Goal: Task Accomplishment & Management: Manage account settings

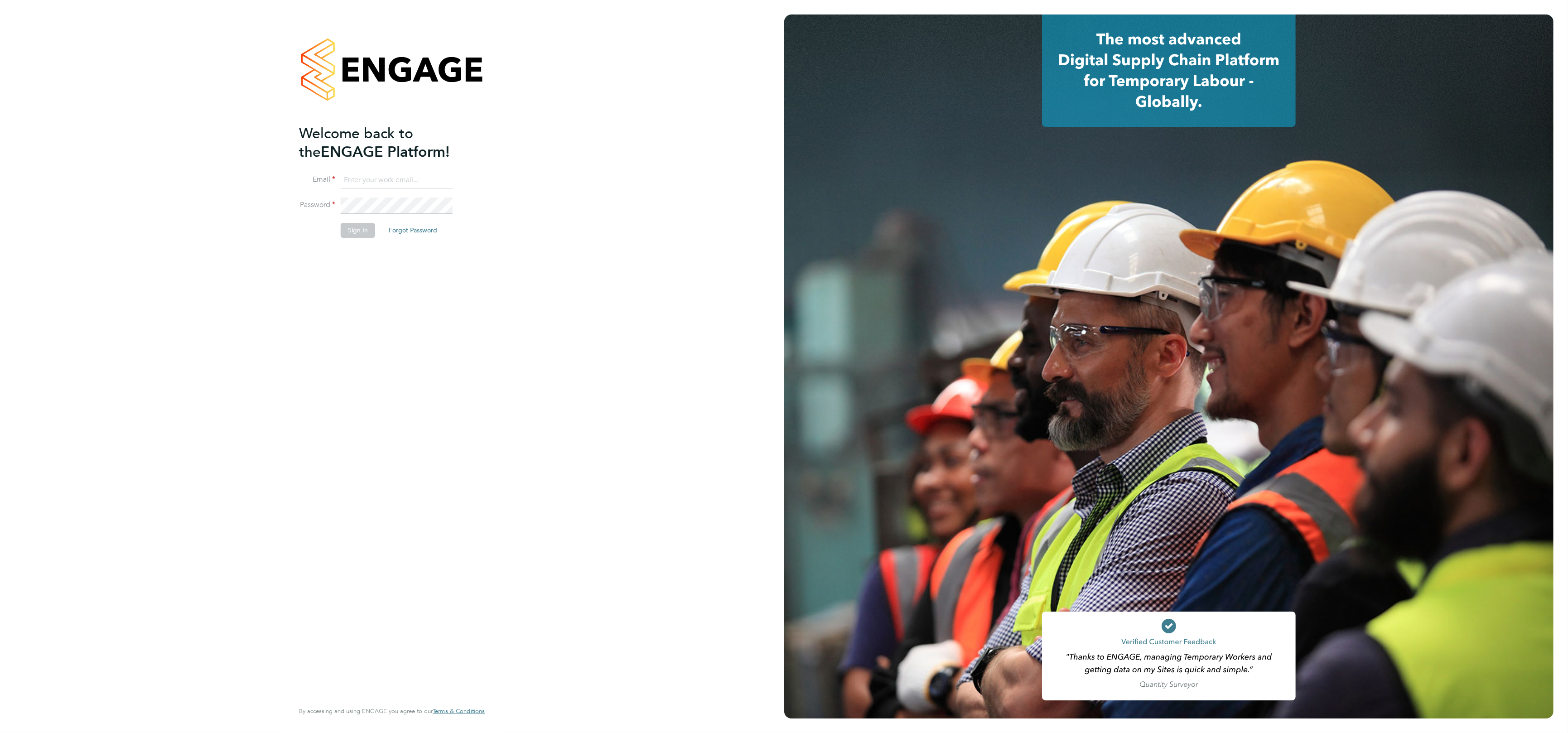
type input "aruna.jassal@wates.co.uk"
click at [363, 231] on button "Sign In" at bounding box center [358, 230] width 35 height 15
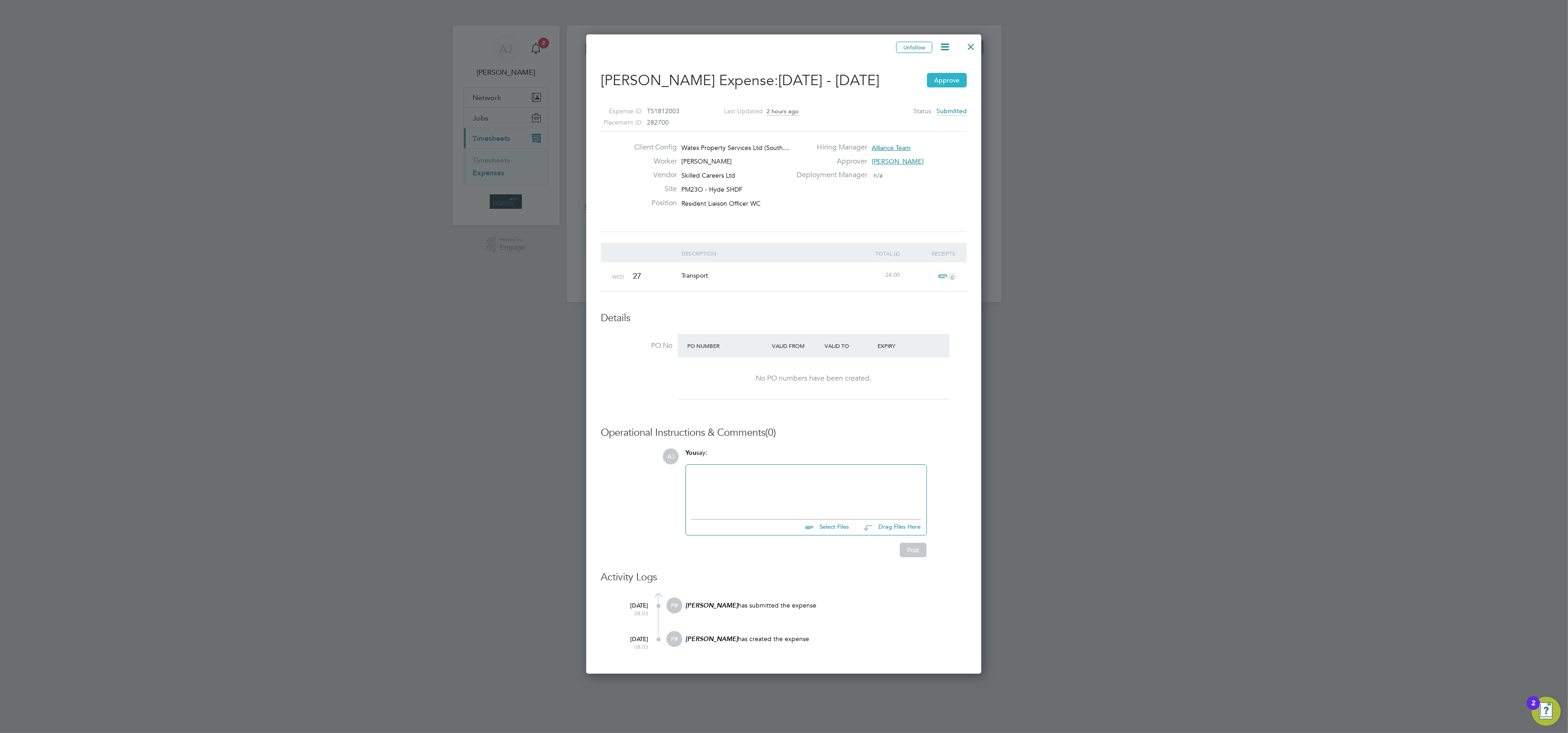
click at [944, 82] on button "Approve" at bounding box center [947, 80] width 40 height 15
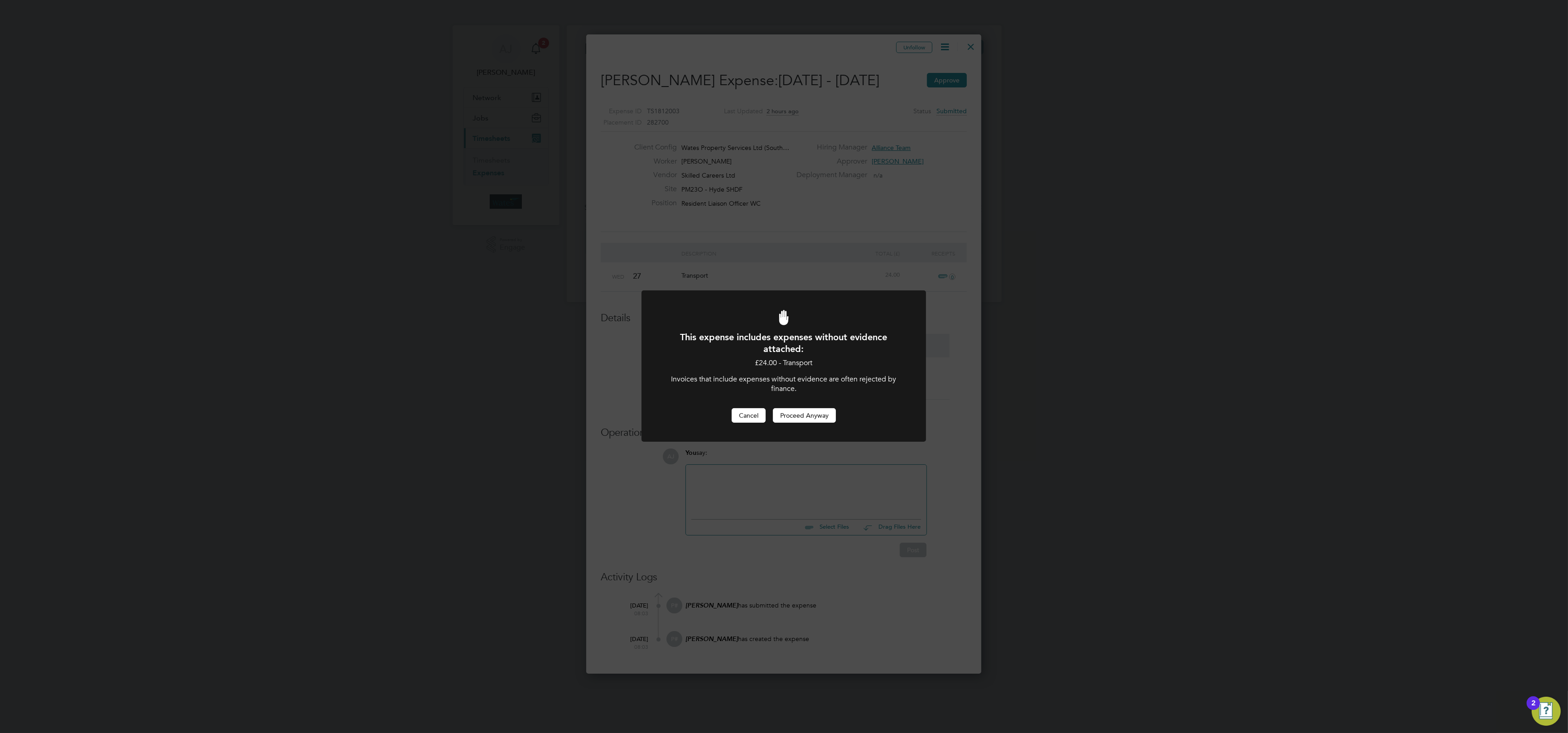
click at [754, 411] on button "Cancel" at bounding box center [749, 416] width 34 height 15
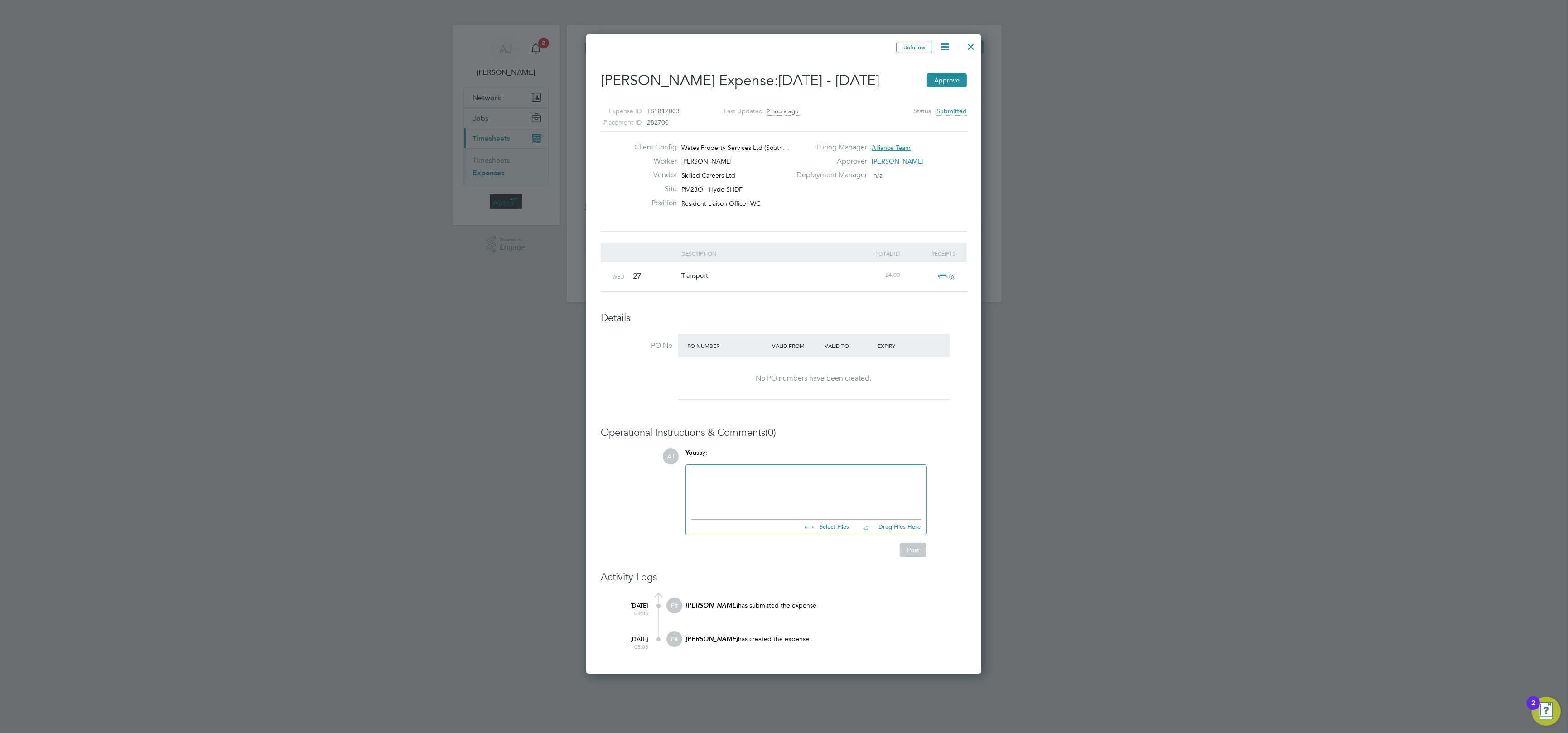
click at [947, 278] on span "0" at bounding box center [945, 277] width 20 height 11
click at [852, 267] on div "24.00" at bounding box center [874, 275] width 56 height 26
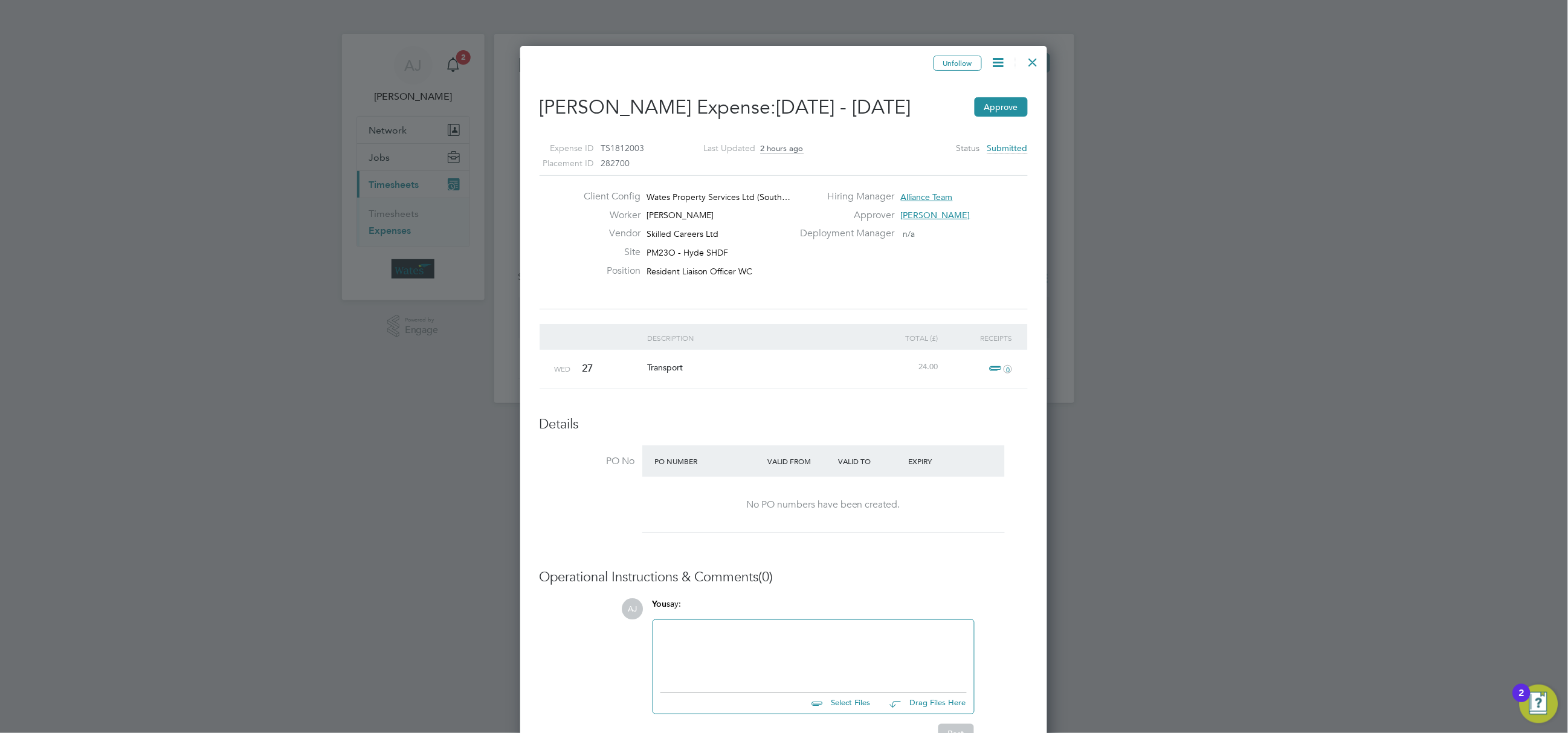
scroll to position [6, 6]
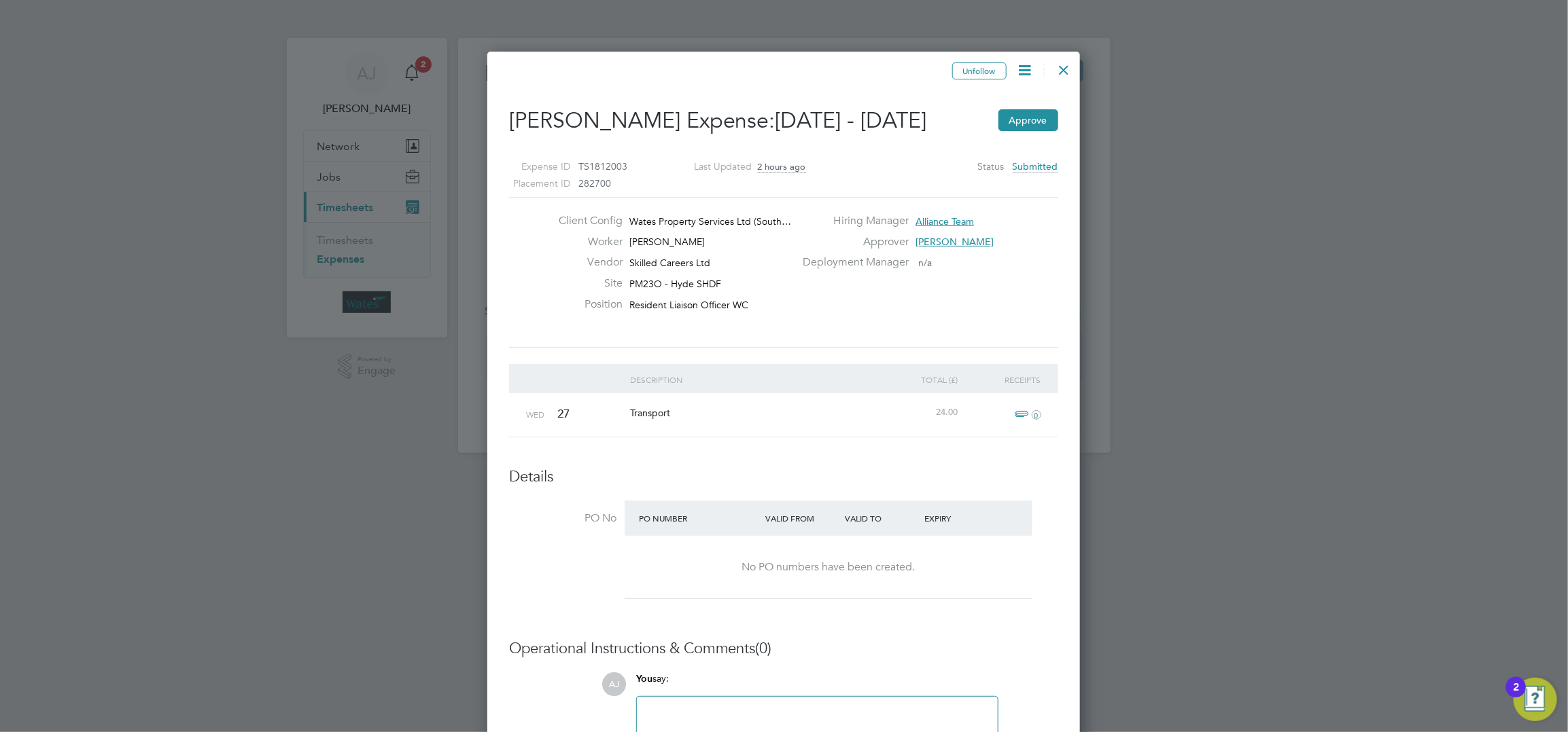
click at [1022, 416] on span "0" at bounding box center [1026, 415] width 30 height 16
click at [847, 407] on div "Transport" at bounding box center [752, 413] width 251 height 39
click at [1030, 116] on button "Approve" at bounding box center [1027, 120] width 59 height 22
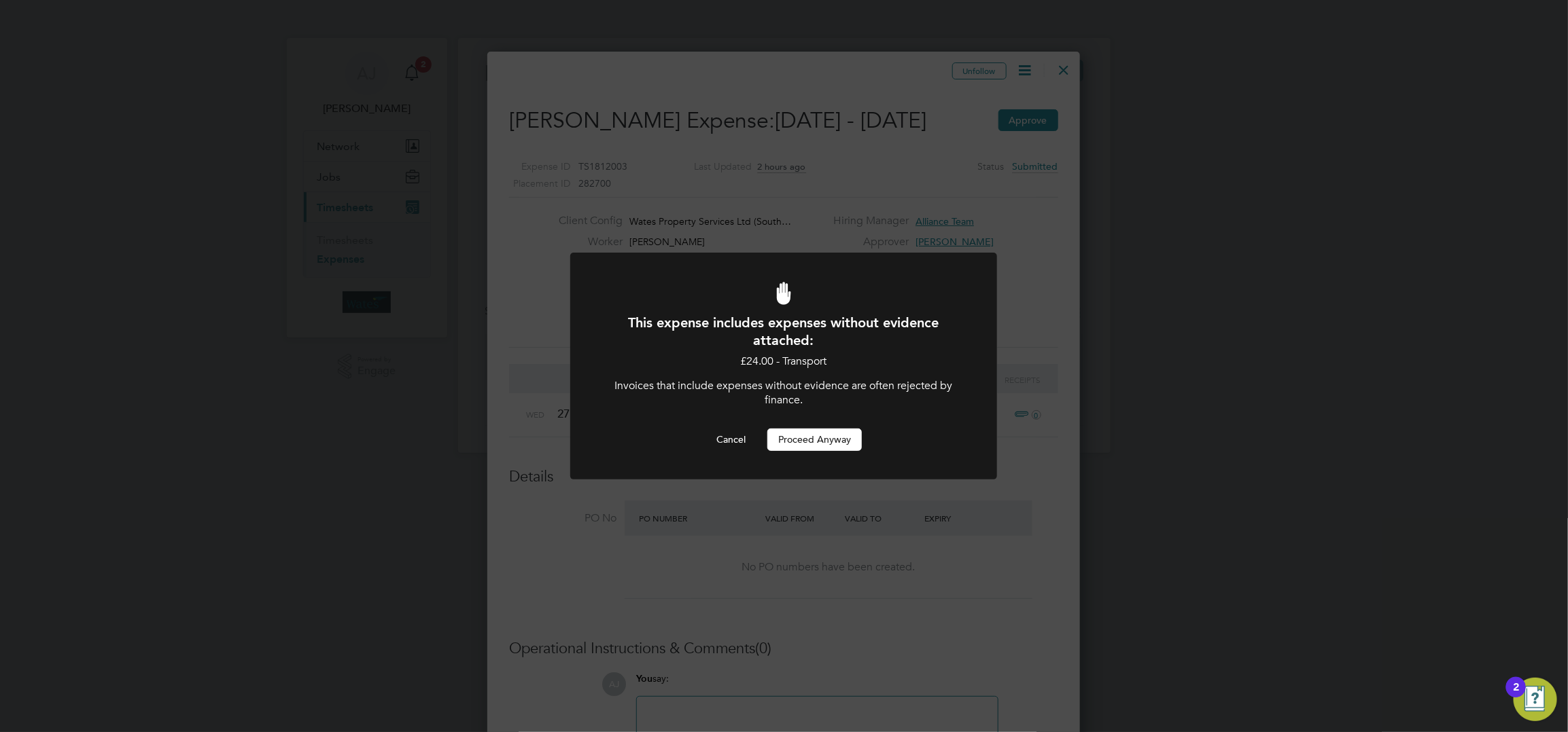
click at [973, 518] on div "This expense includes expenses without evidence attached: £24.00 - Transport In…" at bounding box center [784, 366] width 1568 height 732
click at [727, 434] on button "Cancel" at bounding box center [731, 440] width 51 height 22
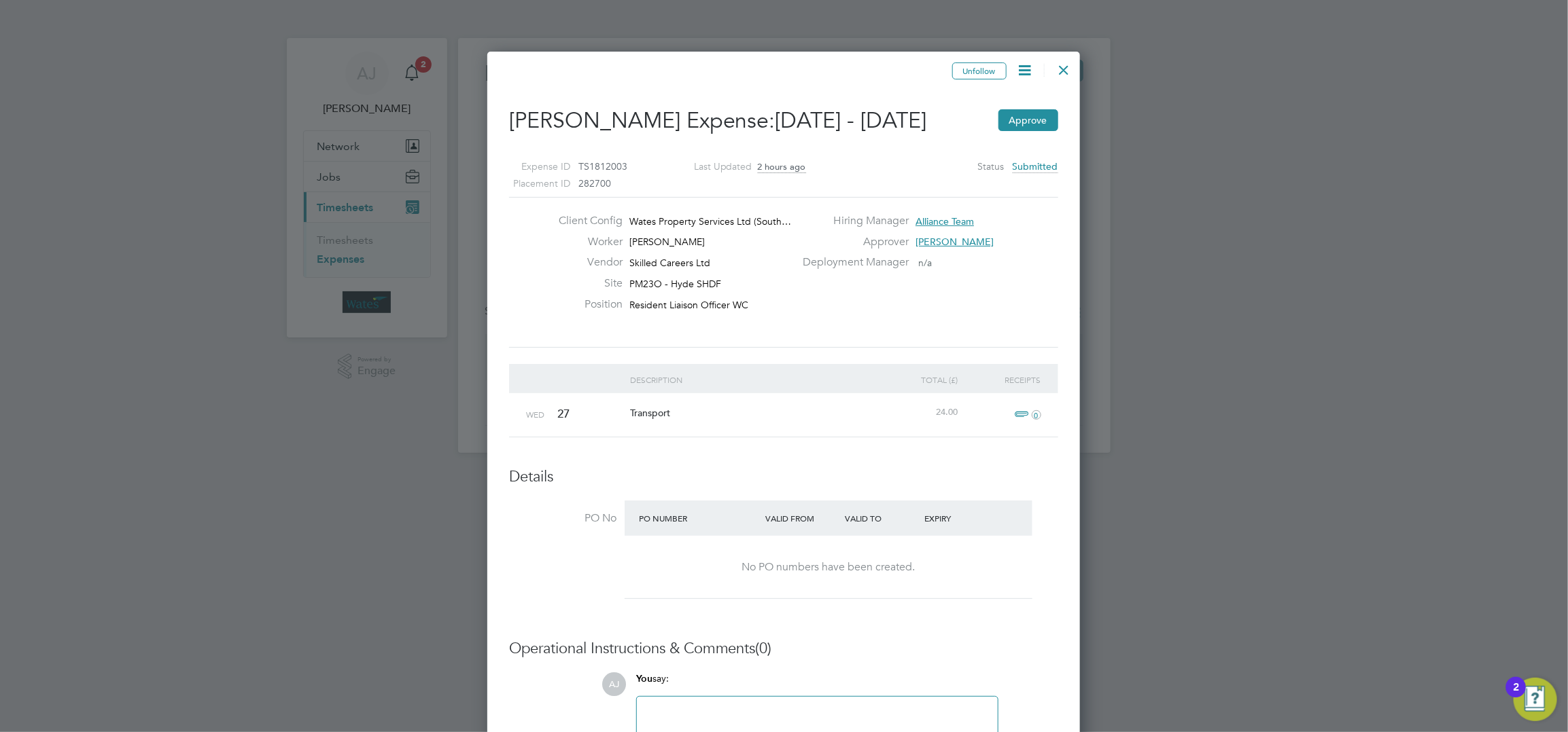
click at [1065, 69] on div at bounding box center [1064, 67] width 25 height 25
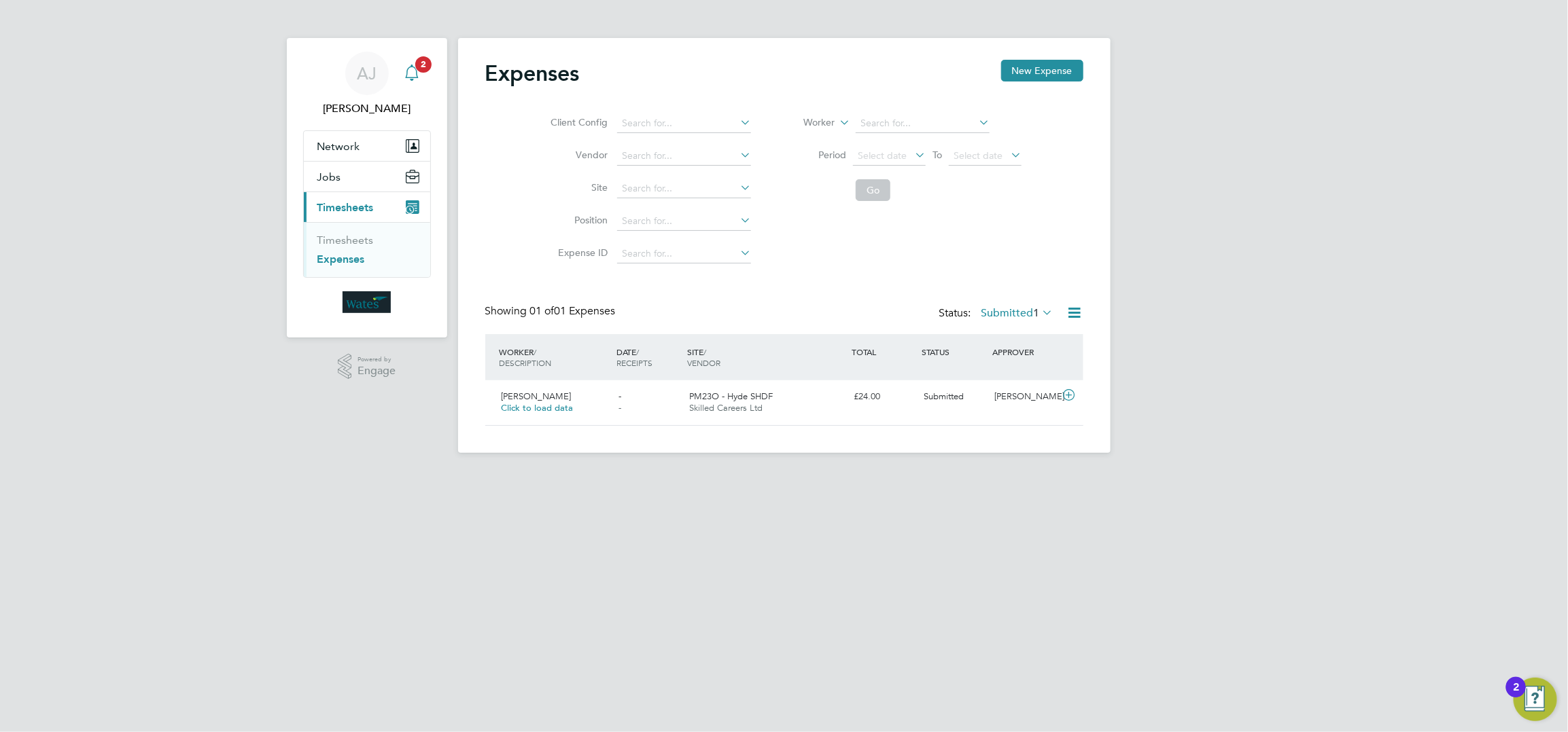
click at [414, 71] on icon "Main navigation" at bounding box center [412, 73] width 16 height 16
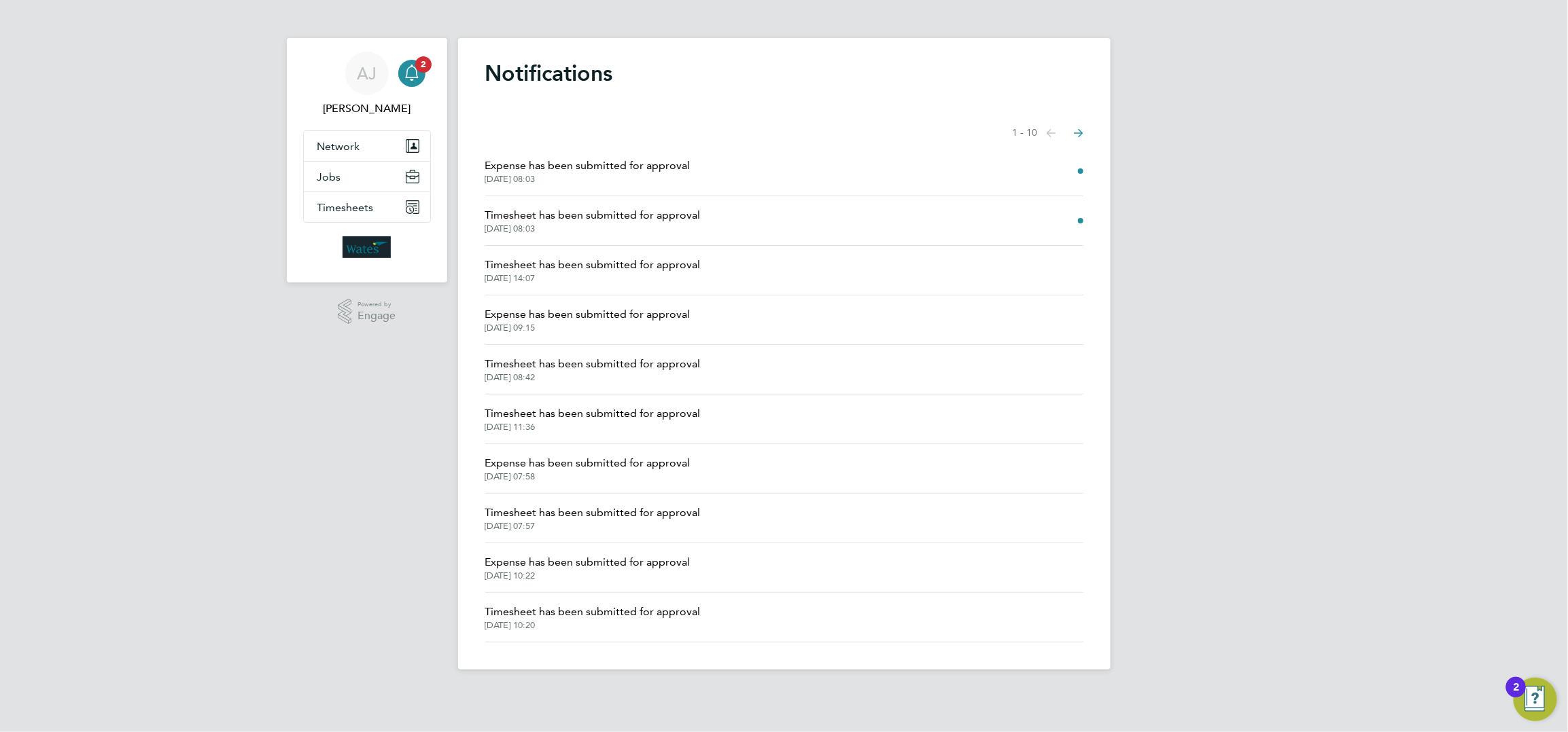
click at [603, 223] on span "Timesheet has been submitted for approval" at bounding box center [593, 215] width 216 height 16
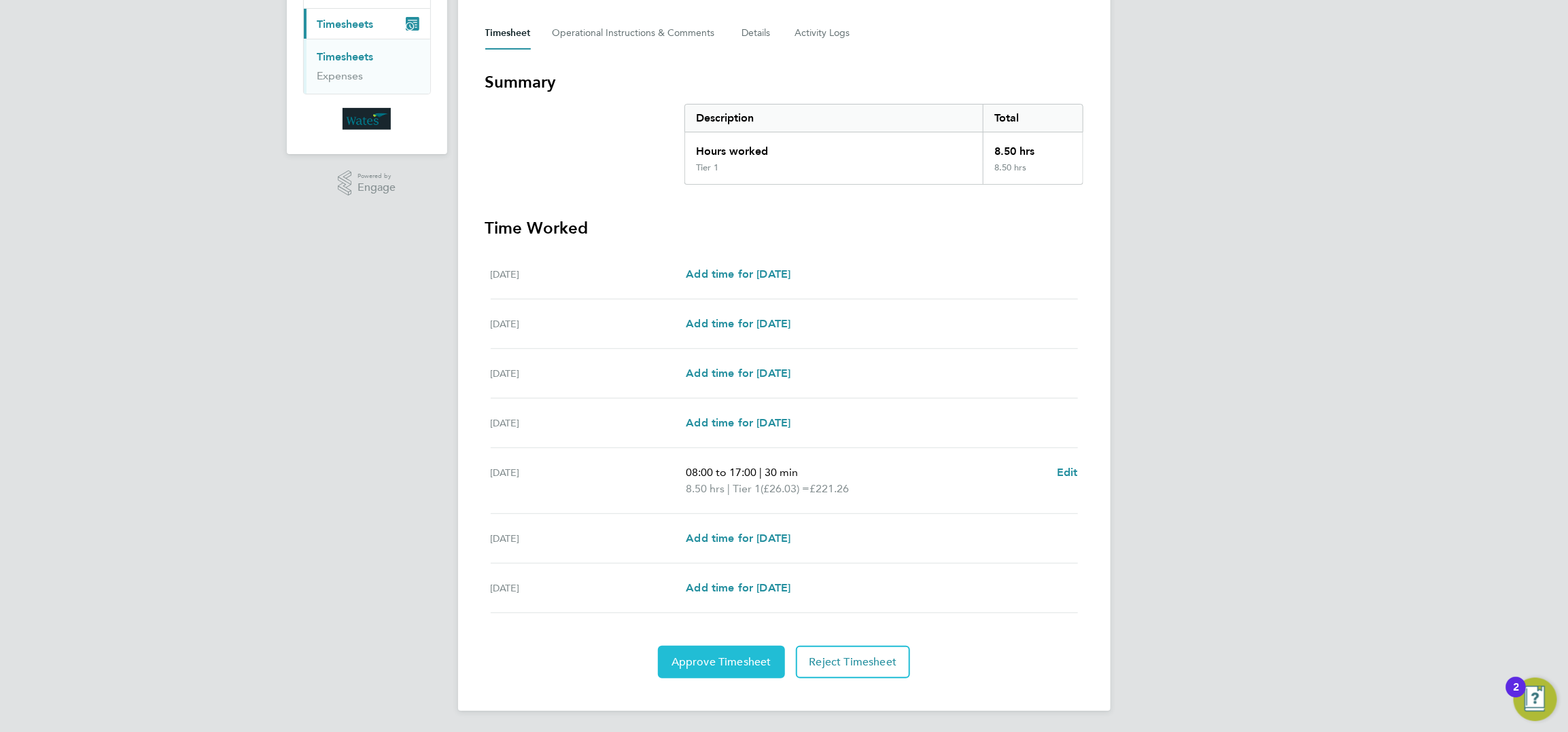
click at [692, 675] on button "Approve Timesheet" at bounding box center [721, 663] width 127 height 33
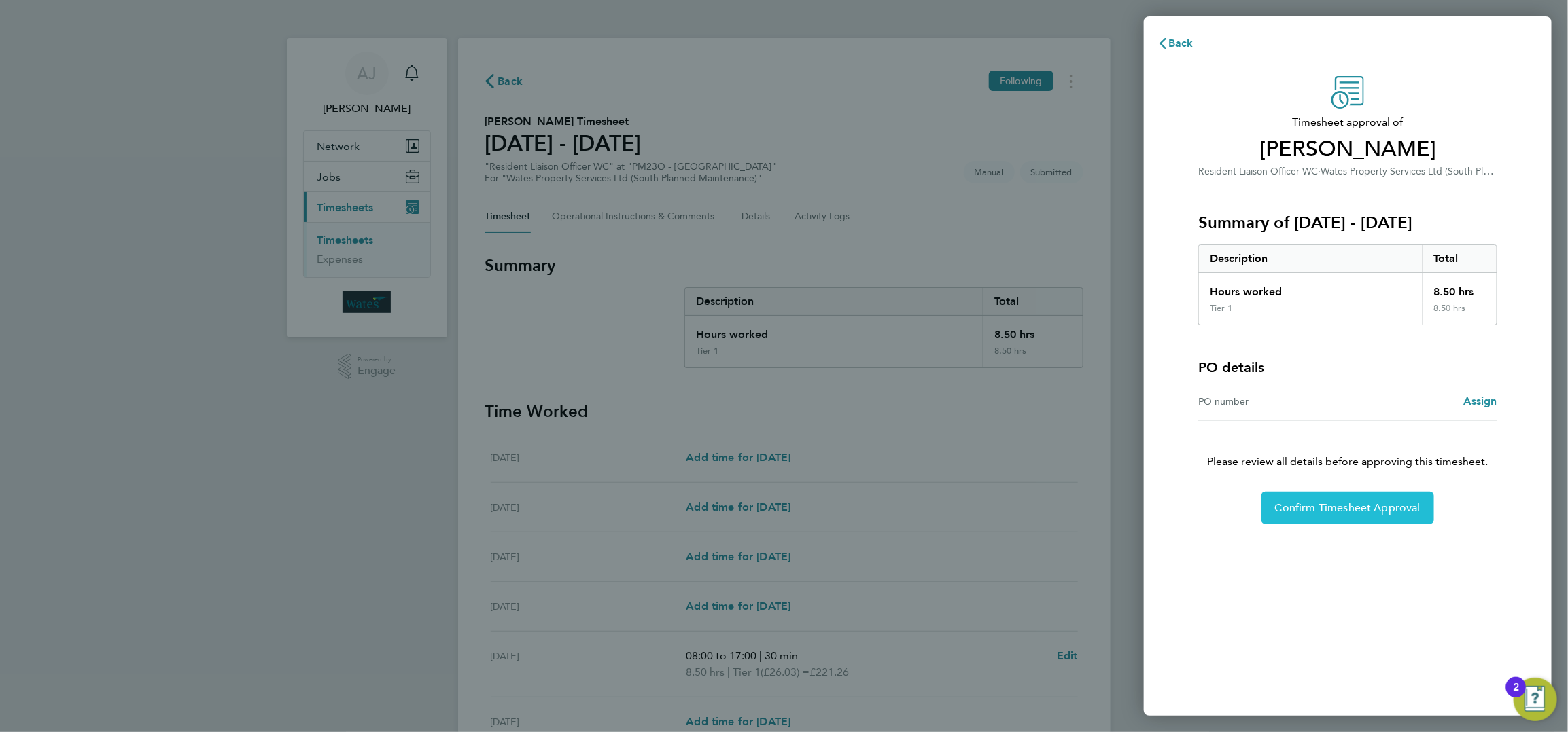
click at [1373, 507] on span "Confirm Timesheet Approval" at bounding box center [1347, 507] width 145 height 14
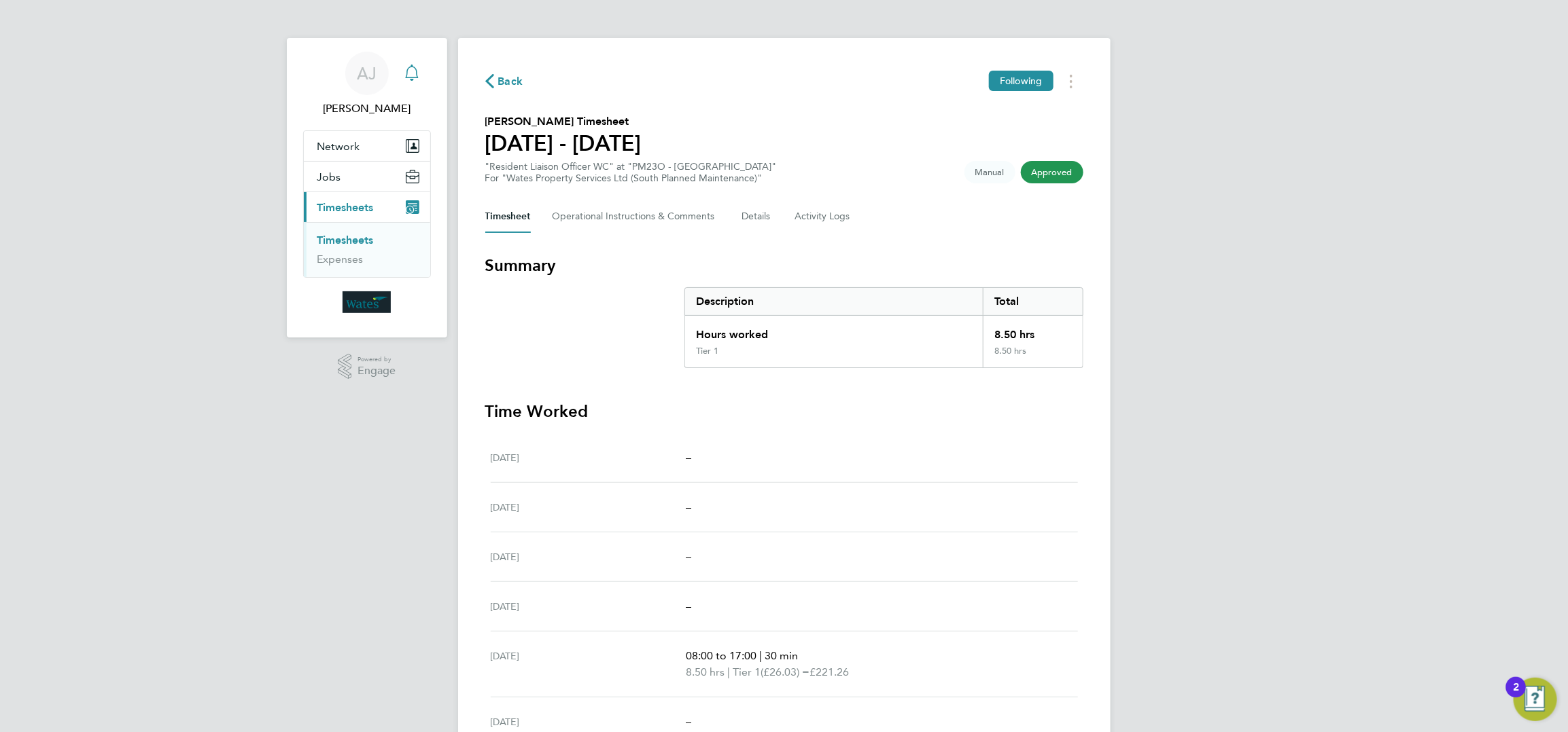
click at [423, 65] on div "Main navigation" at bounding box center [412, 73] width 27 height 27
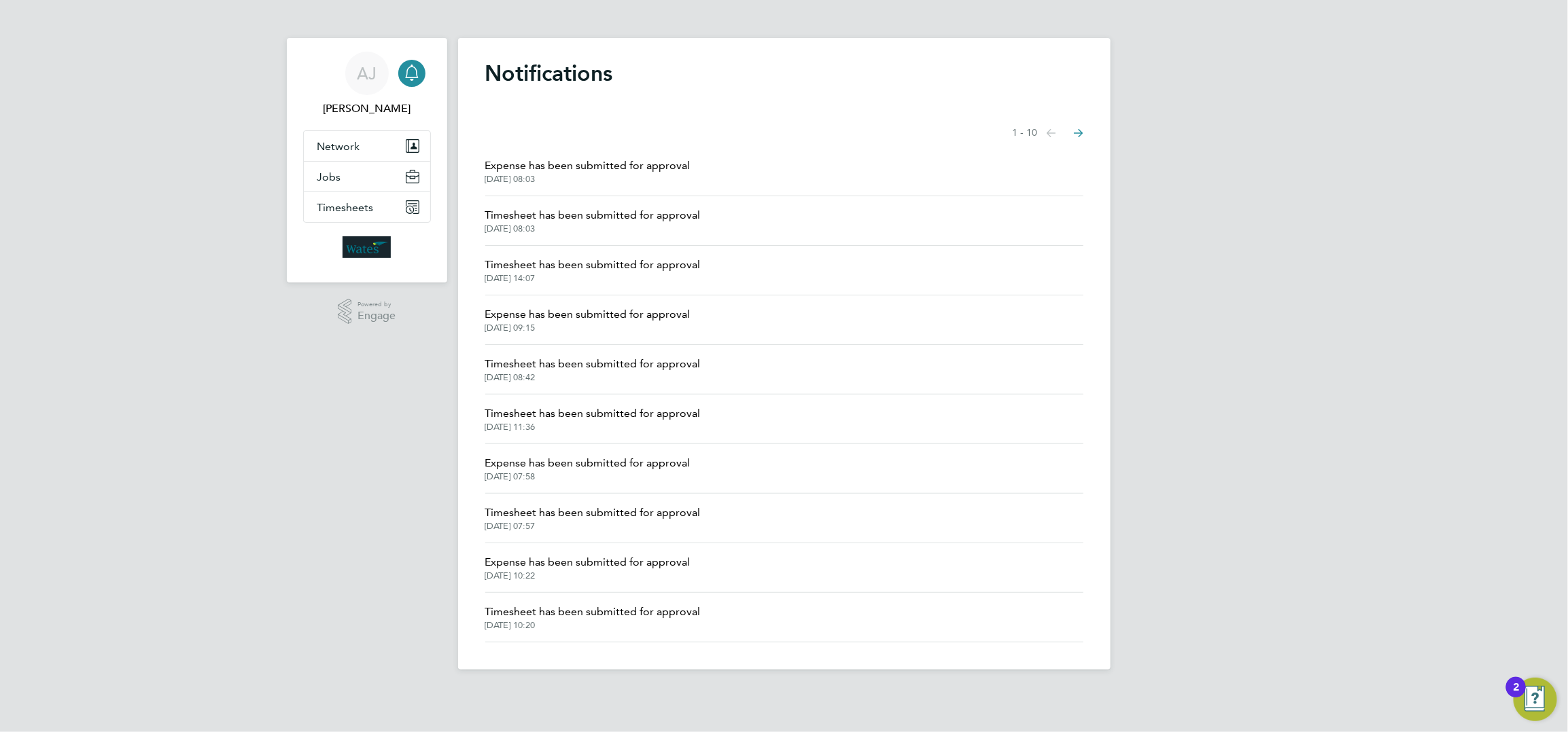
click at [603, 161] on span "Expense has been submitted for approval" at bounding box center [587, 166] width 205 height 16
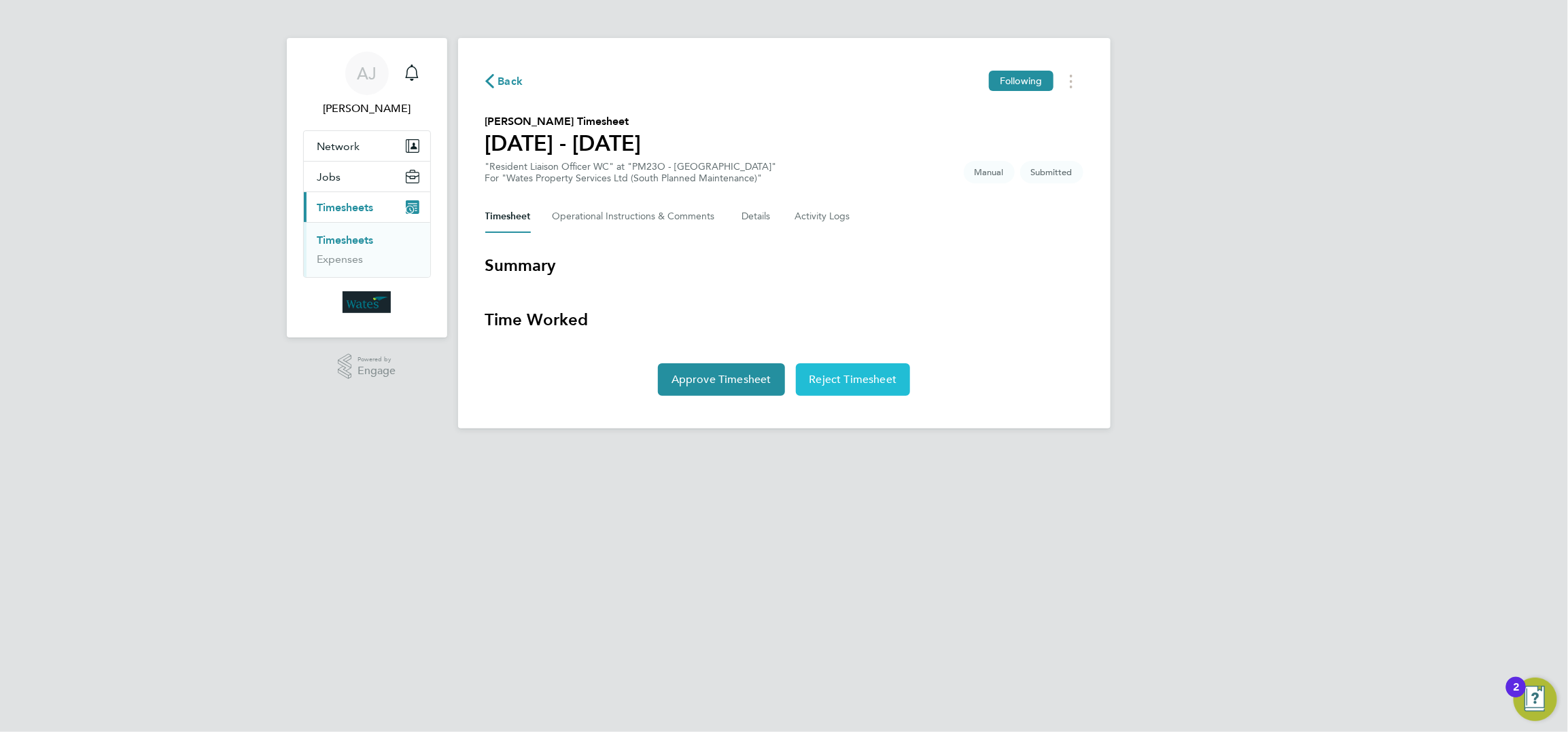
click at [836, 377] on span "Reject Timesheet" at bounding box center [853, 380] width 88 height 14
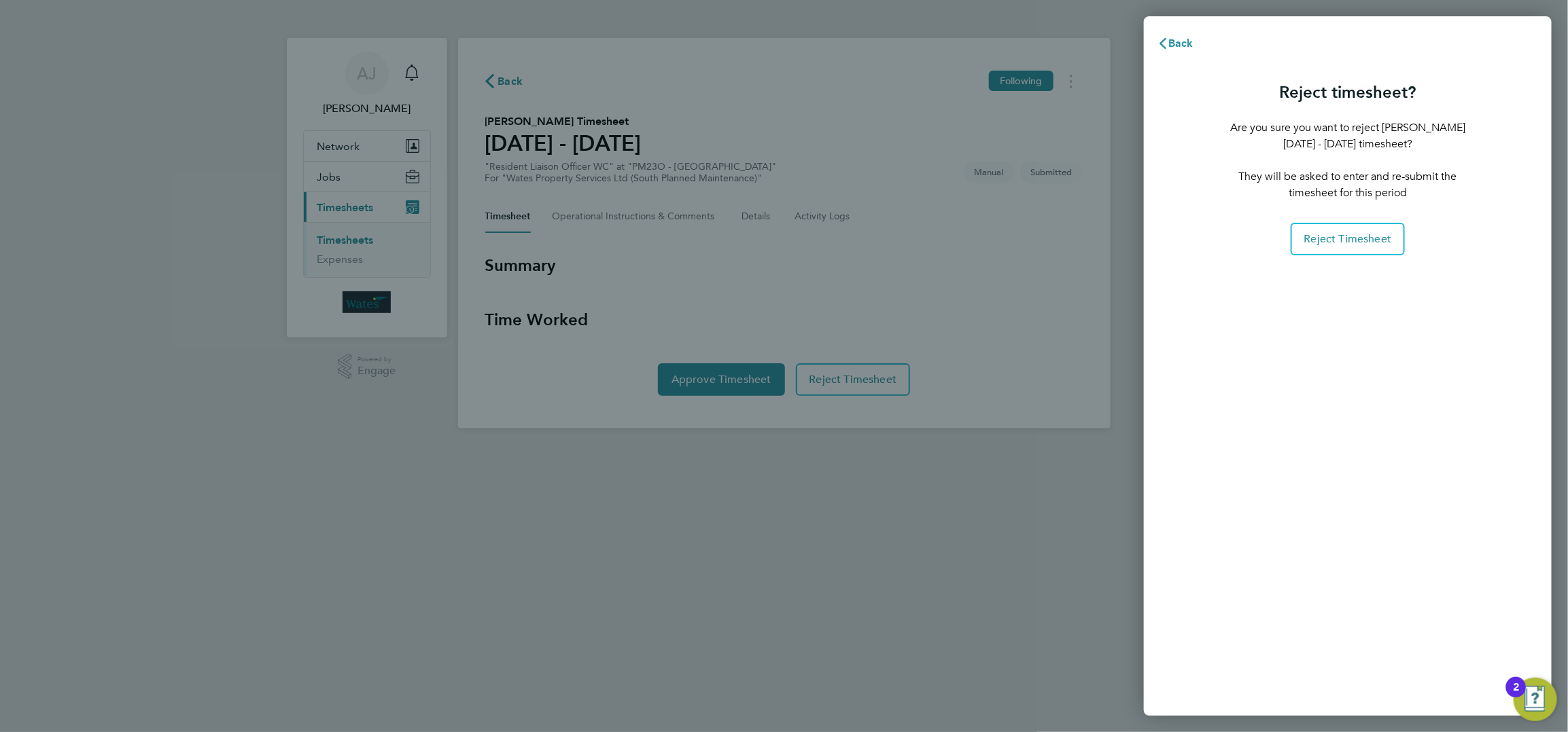
click at [949, 643] on div "Back Reject timesheet? Are you sure you want to reject [PERSON_NAME] [DATE] - […" at bounding box center [784, 366] width 1568 height 732
click at [1172, 38] on span "Back" at bounding box center [1181, 43] width 26 height 13
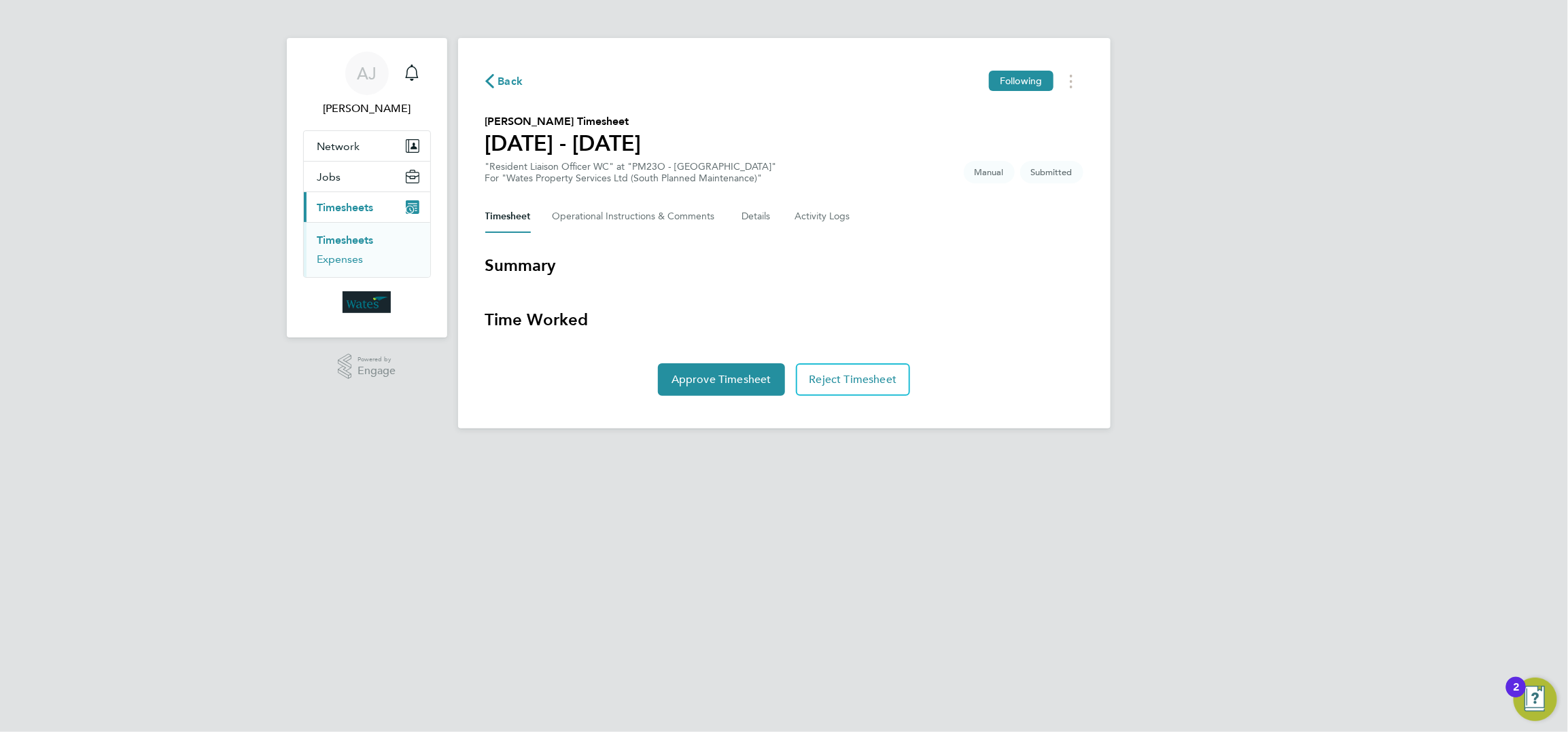
click at [343, 259] on link "Expenses" at bounding box center [341, 259] width 47 height 13
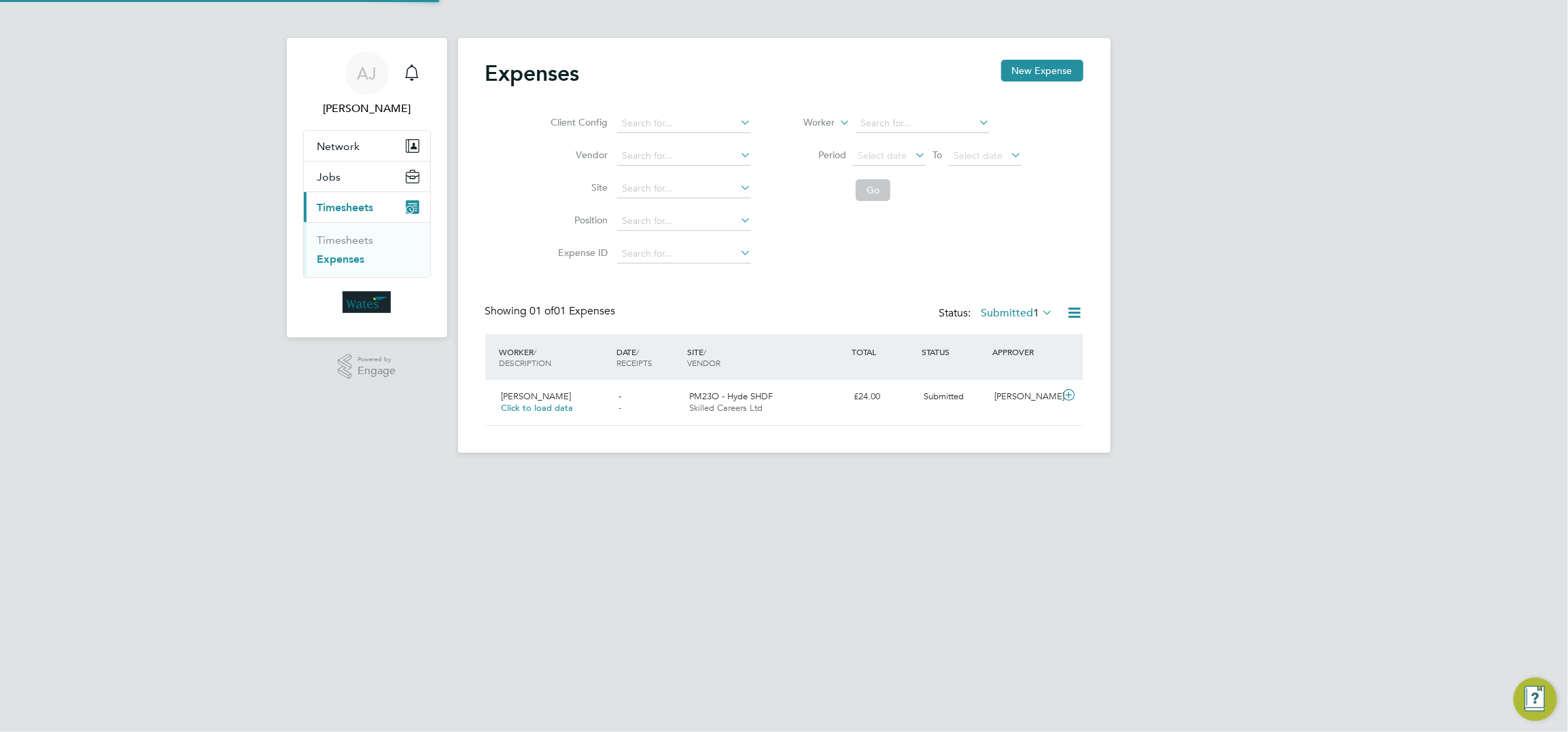
scroll to position [35, 164]
click at [1069, 392] on icon at bounding box center [1068, 395] width 17 height 11
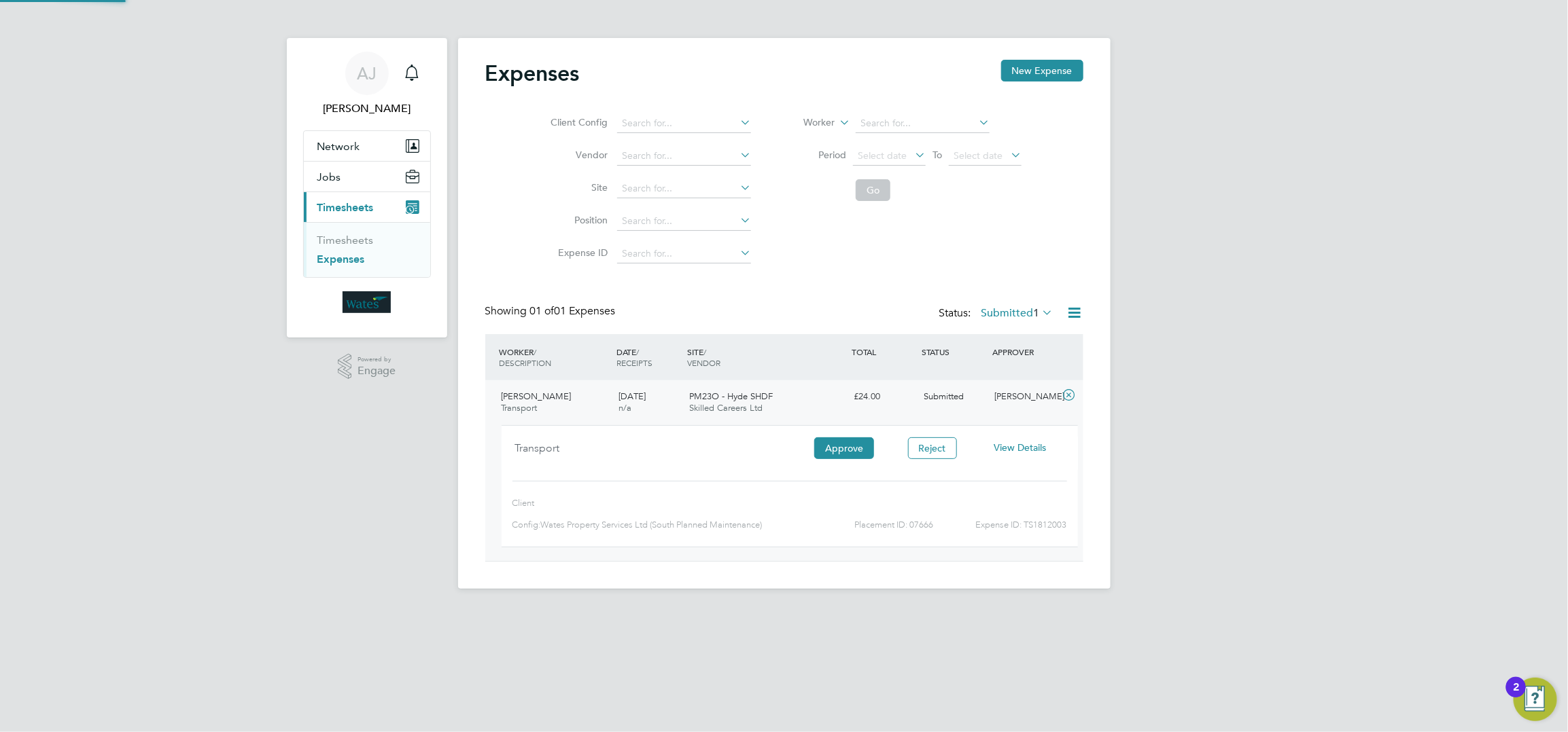
scroll to position [44, 244]
click at [931, 444] on button "Reject" at bounding box center [932, 448] width 49 height 22
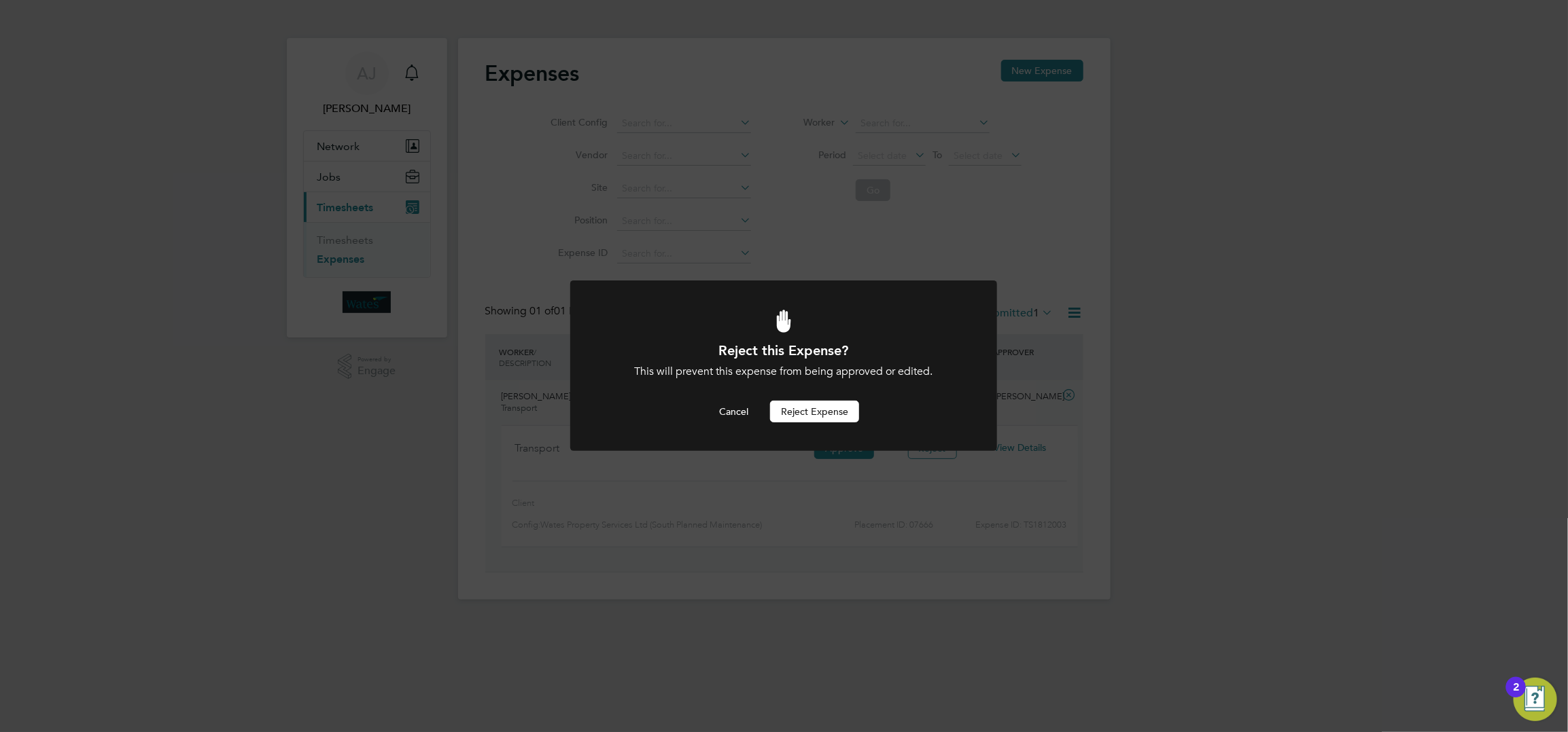
click at [816, 405] on button "Reject Expense" at bounding box center [815, 412] width 89 height 22
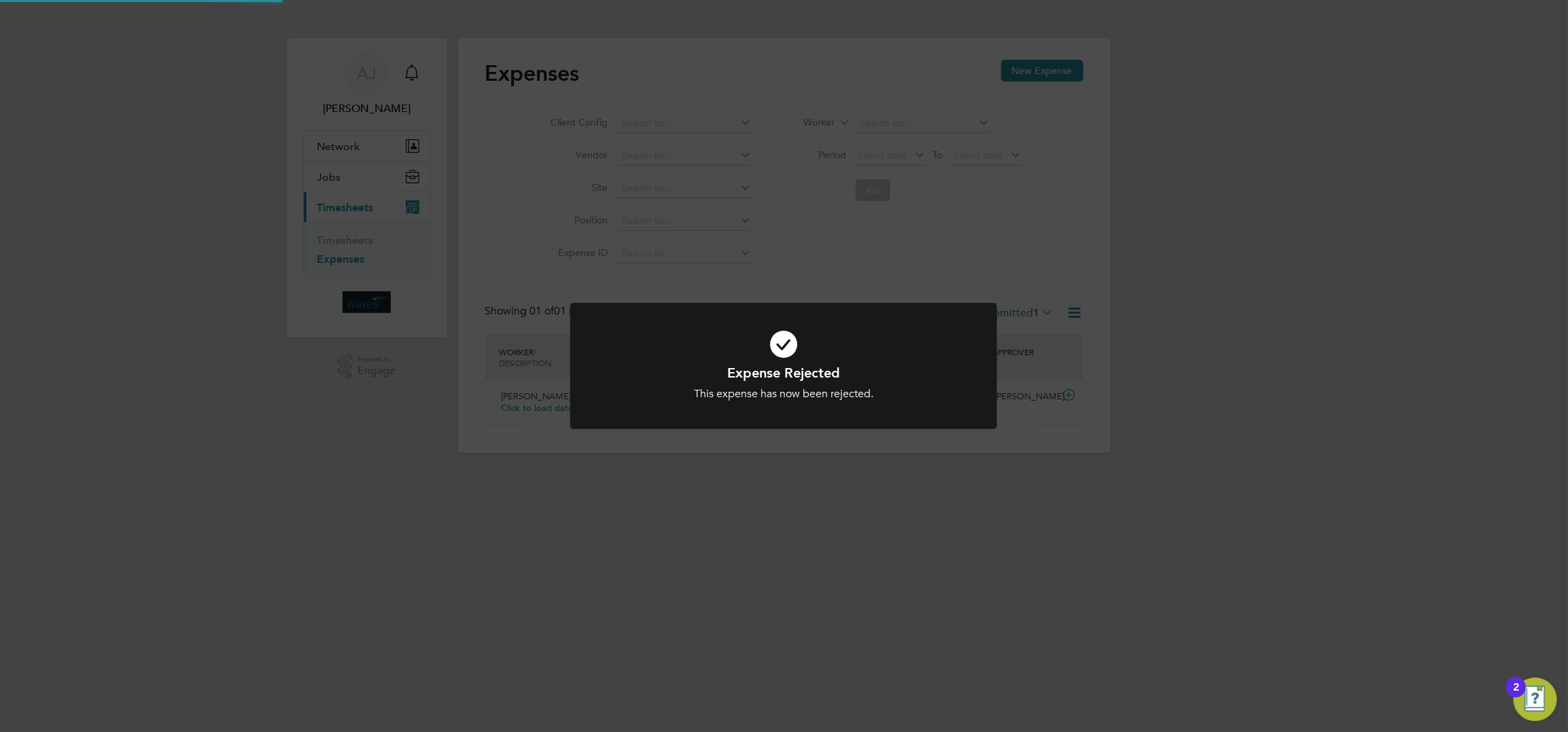
scroll to position [35, 164]
